Goal: Task Accomplishment & Management: Manage account settings

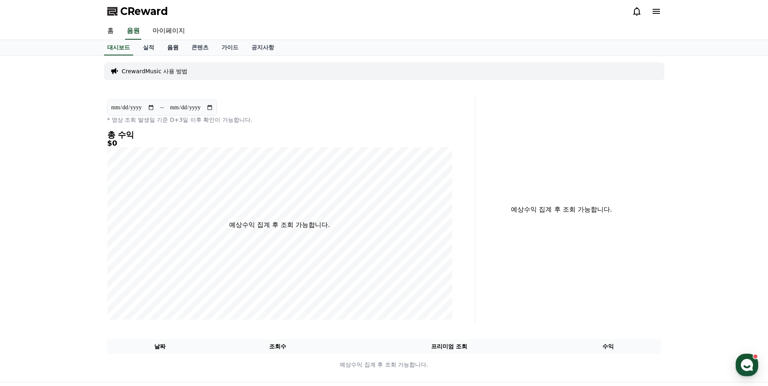
click at [165, 46] on link "음원" at bounding box center [173, 47] width 24 height 15
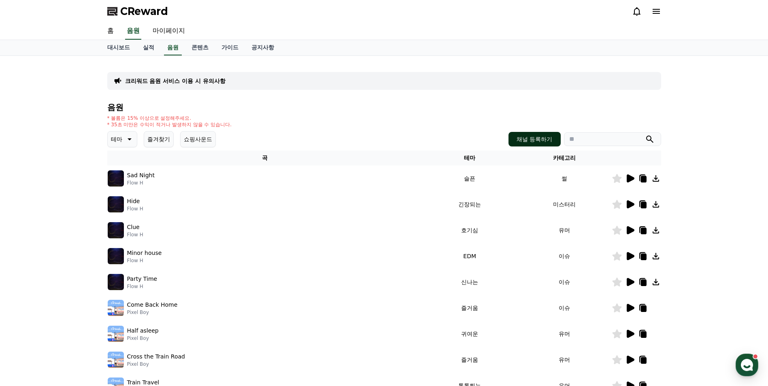
click at [526, 138] on button "채널 등록하기" at bounding box center [534, 139] width 52 height 15
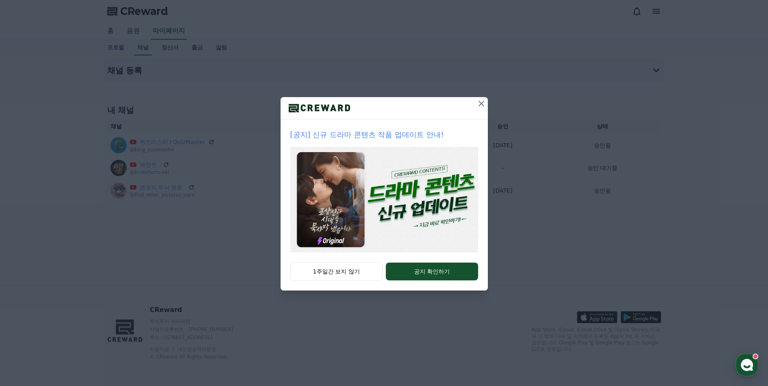
click at [480, 102] on icon at bounding box center [481, 104] width 10 height 10
